Goal: Book appointment/travel/reservation

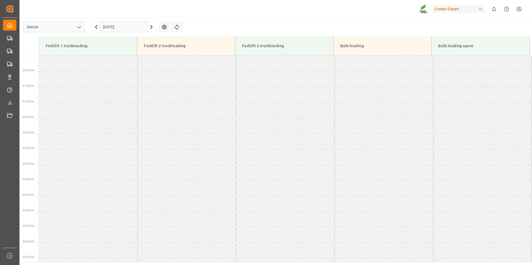
scroll to position [238, 0]
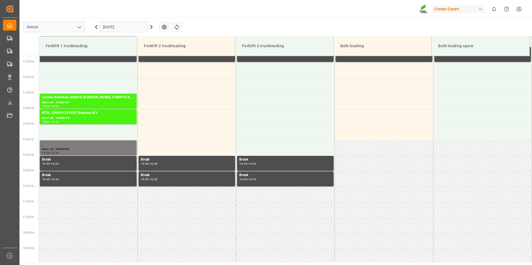
scroll to position [464, 0]
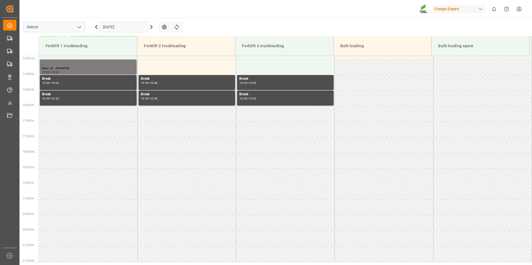
click at [128, 28] on input "[DATE]" at bounding box center [124, 27] width 48 height 11
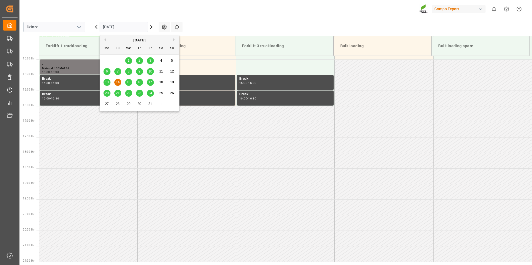
click at [128, 84] on span "15" at bounding box center [129, 82] width 4 height 4
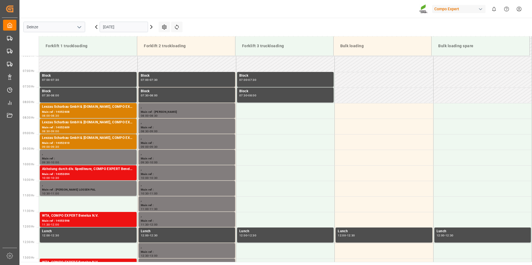
scroll to position [217, 0]
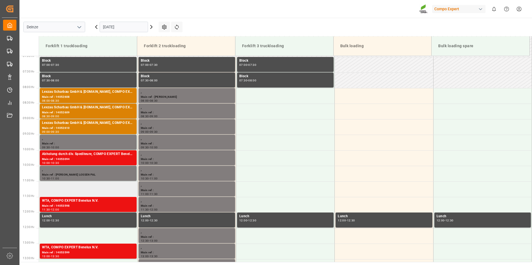
click at [49, 190] on td at bounding box center [88, 190] width 98 height 16
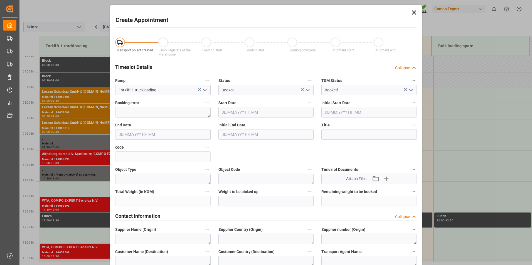
type input "[DATE] 11:00"
type input "[DATE] 11:30"
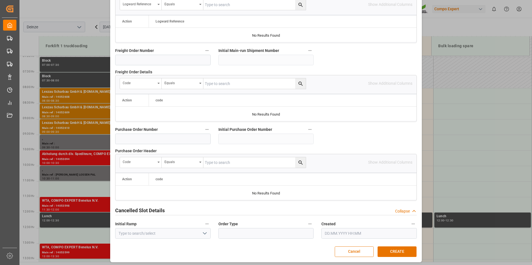
scroll to position [506, 0]
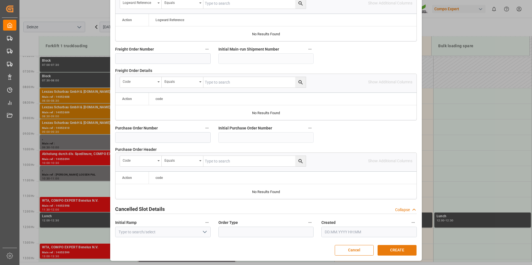
click at [393, 249] on button "CREATE" at bounding box center [396, 250] width 39 height 11
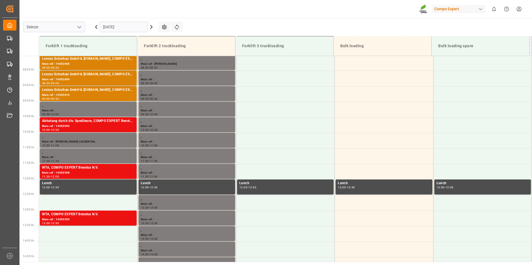
scroll to position [251, 0]
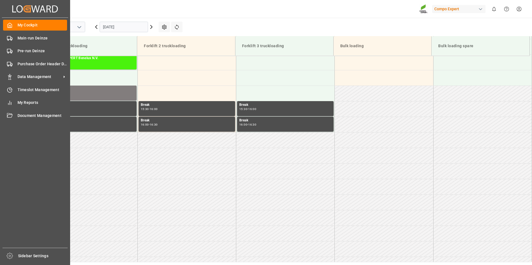
scroll to position [464, 0]
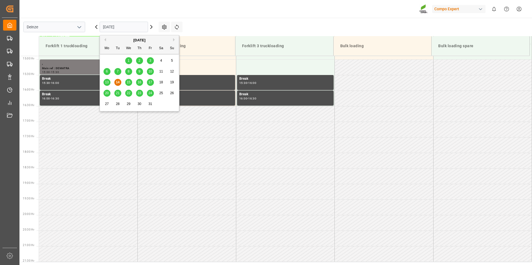
click at [126, 26] on input "[DATE]" at bounding box center [124, 27] width 48 height 11
click at [129, 83] on span "15" at bounding box center [129, 82] width 4 height 4
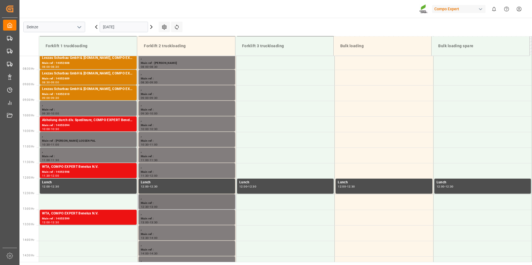
scroll to position [241, 0]
